Goal: Task Accomplishment & Management: Manage account settings

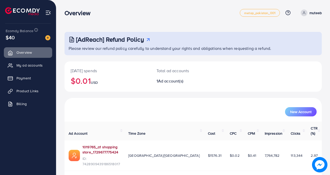
click at [91, 144] on link "1019765_a1 shopping store_1729677775424" at bounding box center [101, 149] width 38 height 11
click at [19, 66] on span "My ad accounts" at bounding box center [31, 65] width 26 height 5
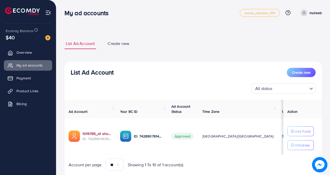
click at [88, 132] on link "1019765_a1 shopping store_1729677775424" at bounding box center [96, 133] width 29 height 5
click at [87, 133] on link "1019765_a1 shopping store_1729677775424" at bounding box center [96, 133] width 29 height 5
